Goal: Navigation & Orientation: Find specific page/section

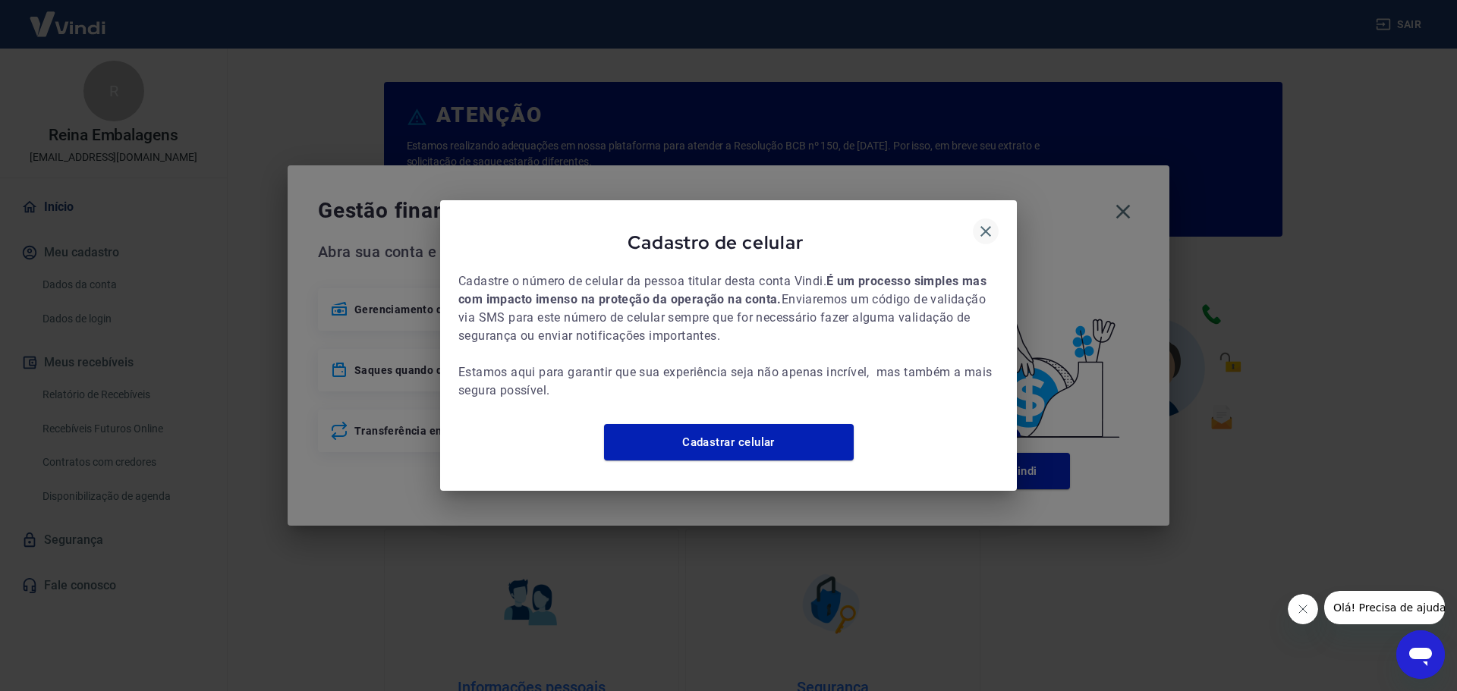
click at [988, 223] on icon "button" at bounding box center [985, 231] width 18 height 18
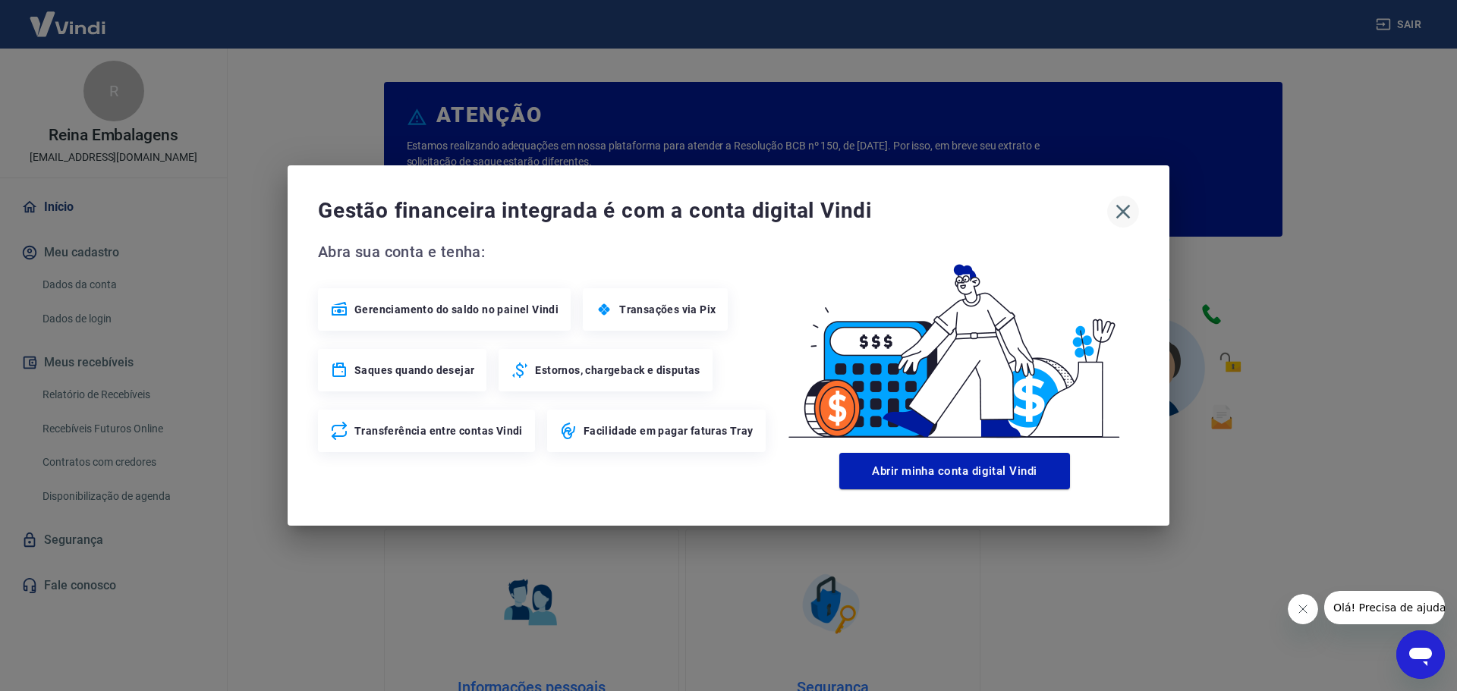
click at [1117, 223] on icon "button" at bounding box center [1123, 212] width 24 height 24
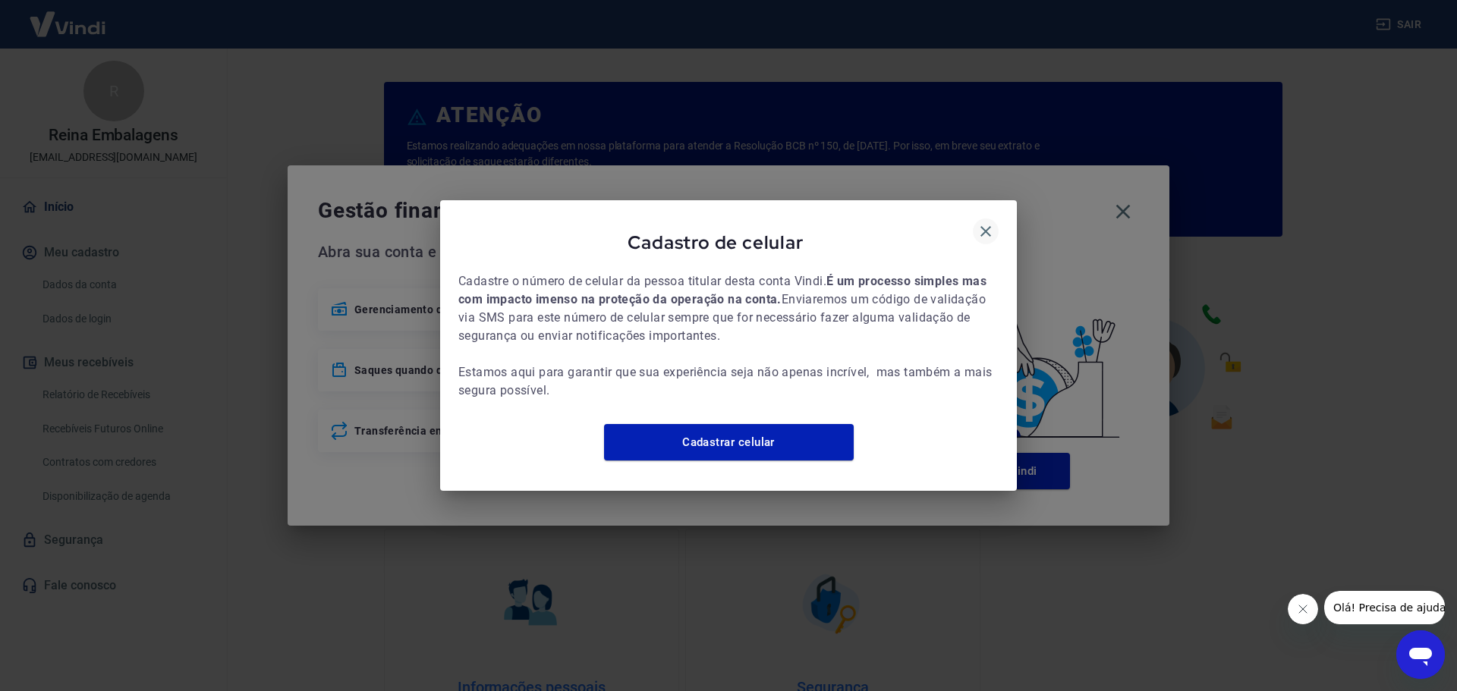
click at [988, 222] on icon "button" at bounding box center [985, 231] width 18 height 18
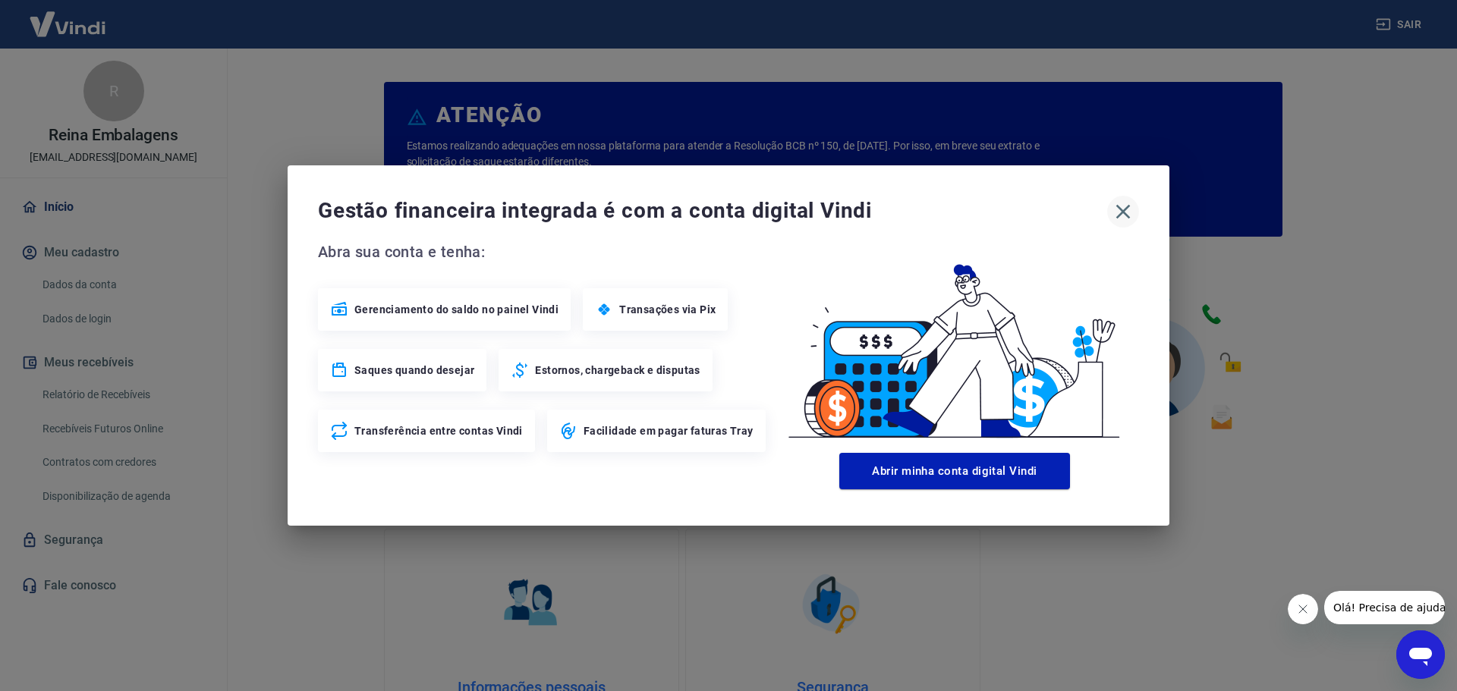
click at [1121, 210] on icon "button" at bounding box center [1123, 212] width 14 height 14
